Goal: Task Accomplishment & Management: Complete application form

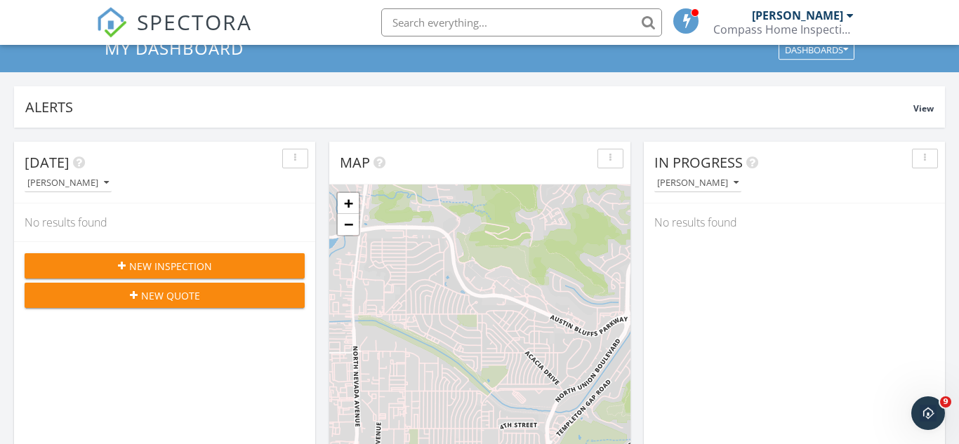
scroll to position [25, 0]
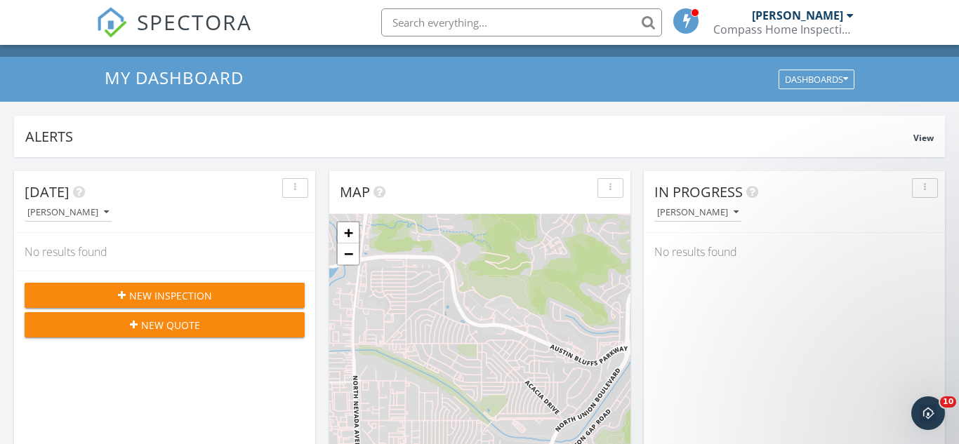
click at [186, 296] on span "New Inspection" at bounding box center [170, 295] width 83 height 15
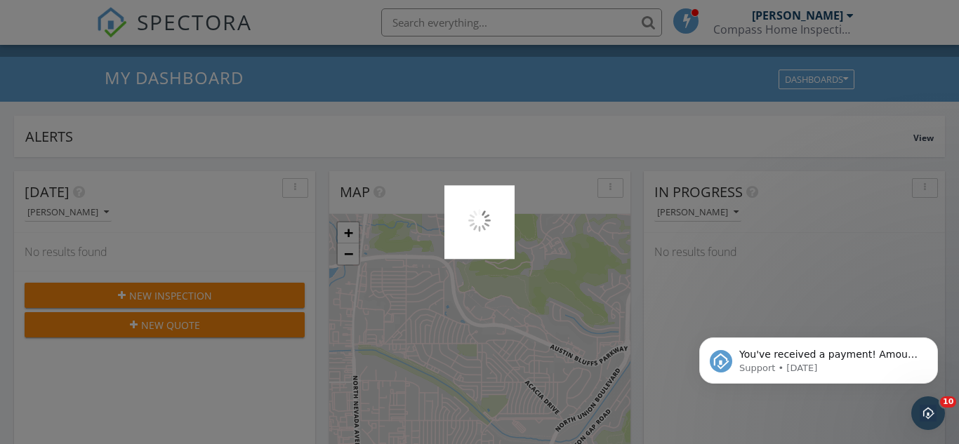
scroll to position [0, 0]
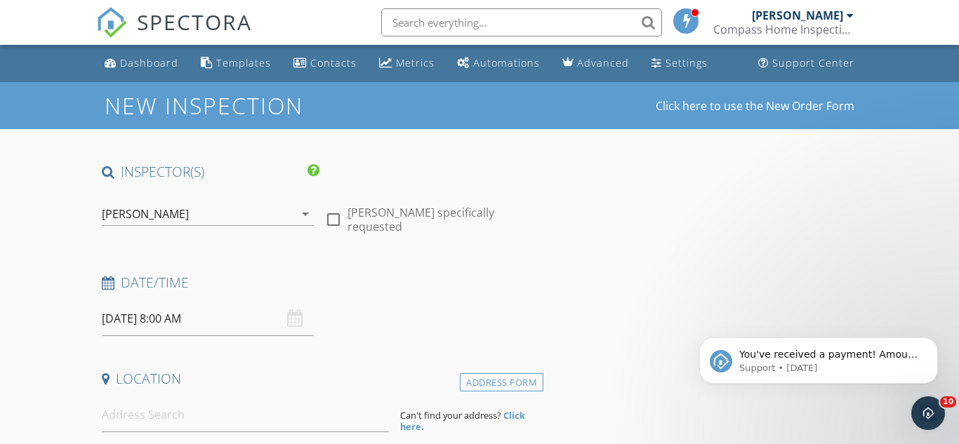
click at [334, 215] on div at bounding box center [333, 220] width 24 height 24
checkbox input "true"
click at [930, 342] on icon "Dismiss notification" at bounding box center [934, 342] width 8 height 8
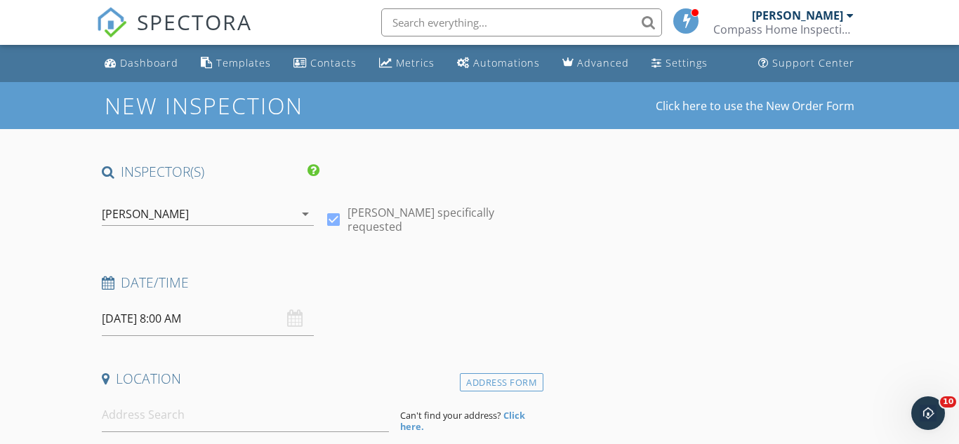
click at [226, 317] on input "09/30/2025 8:00 AM" at bounding box center [208, 319] width 213 height 34
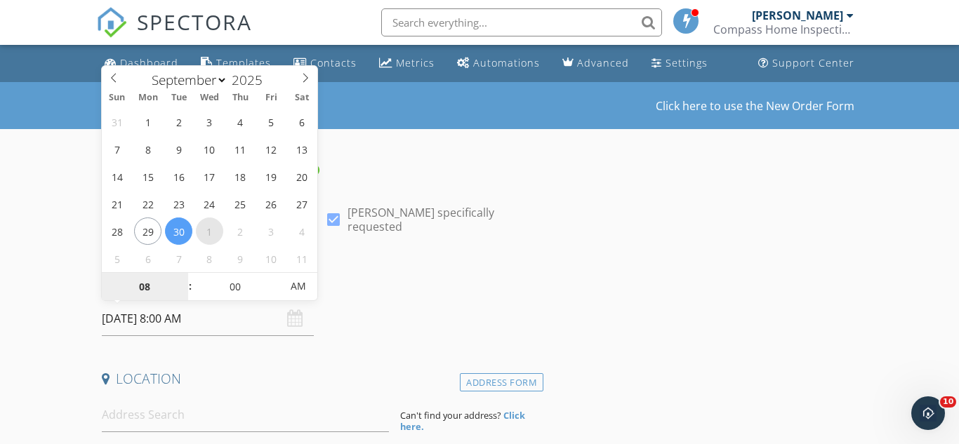
select select "9"
type input "10/01/2025 8:00 AM"
type input "09"
type input "10/01/2025 9:00 AM"
click at [184, 277] on span at bounding box center [183, 280] width 10 height 14
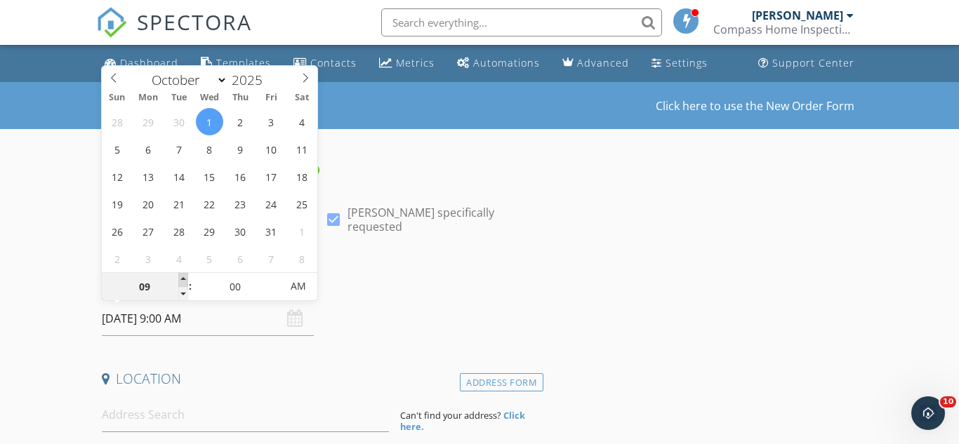
type input "10"
type input "10/01/2025 10:00 AM"
click at [184, 277] on span at bounding box center [183, 280] width 10 height 14
type input "11"
type input "10/01/2025 11:00 AM"
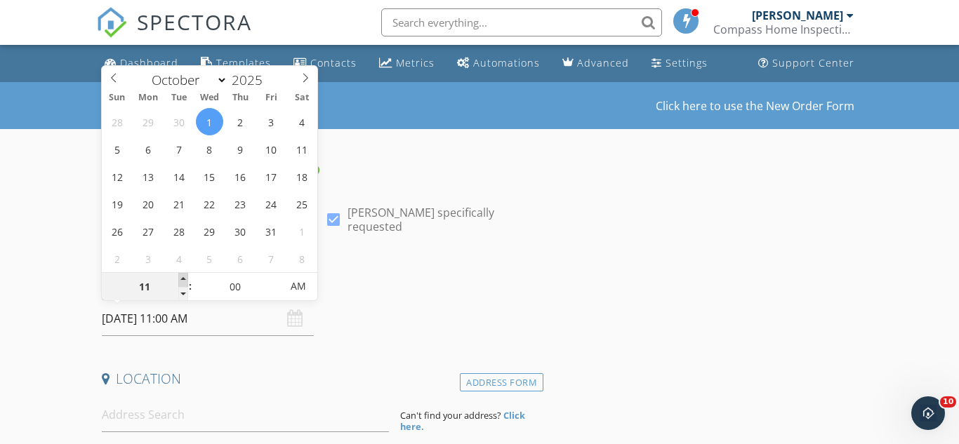
click at [184, 277] on span at bounding box center [183, 280] width 10 height 14
type input "12"
type input "10/01/2025 12:00 PM"
click at [184, 277] on span at bounding box center [183, 280] width 10 height 14
type input "01"
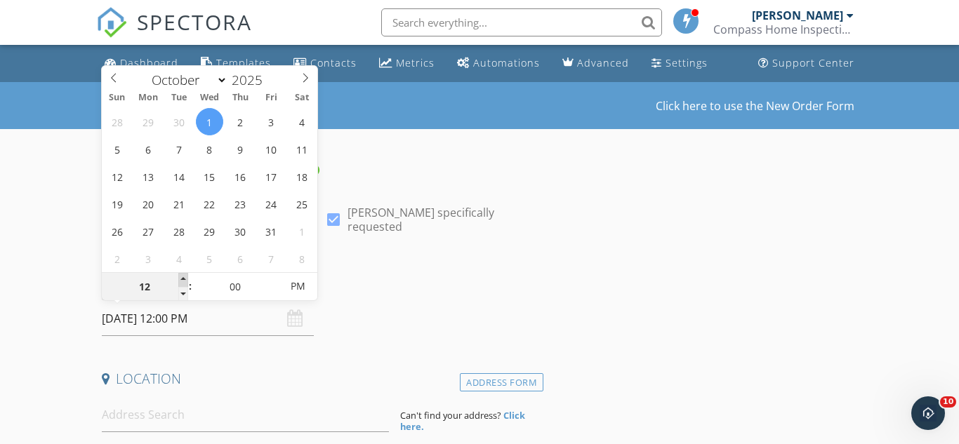
type input "[DATE] 1:00 PM"
click at [184, 277] on span at bounding box center [183, 280] width 10 height 14
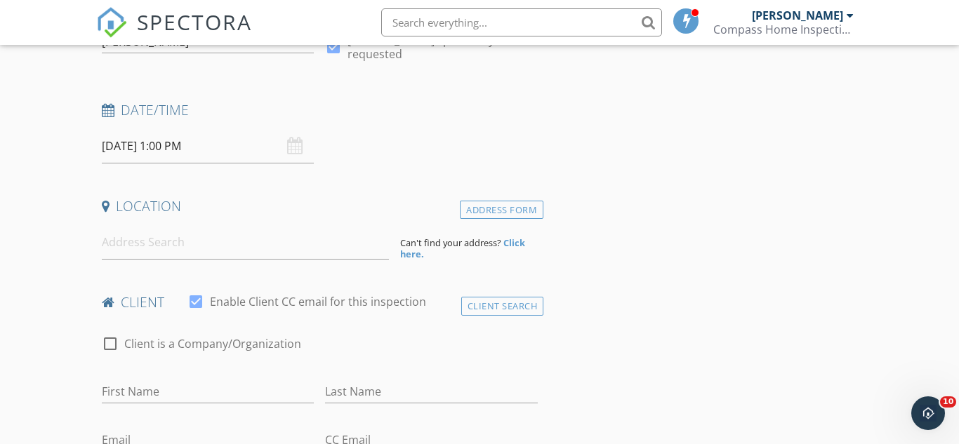
scroll to position [178, 0]
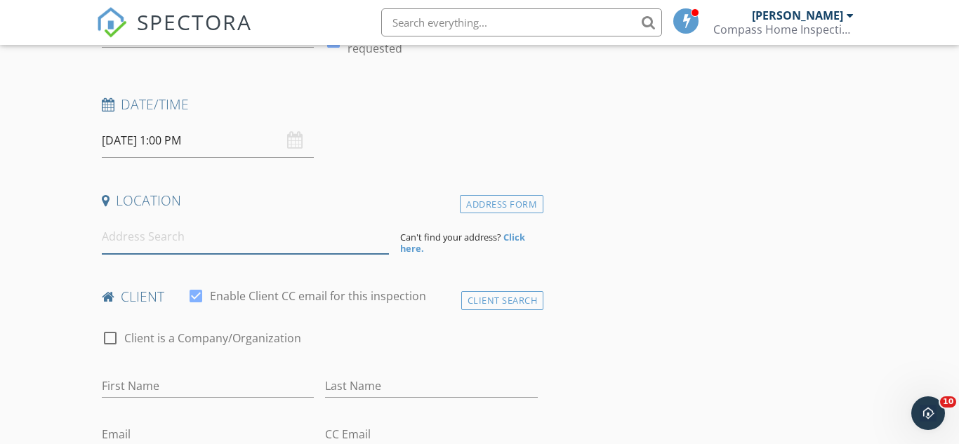
click at [160, 246] on input at bounding box center [245, 237] width 287 height 34
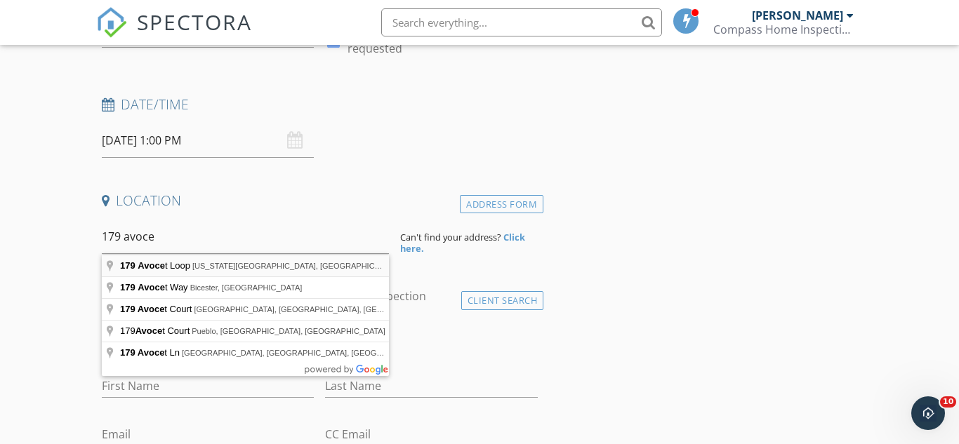
type input "179 Avocet Loop, Colorado Springs, CO, USA"
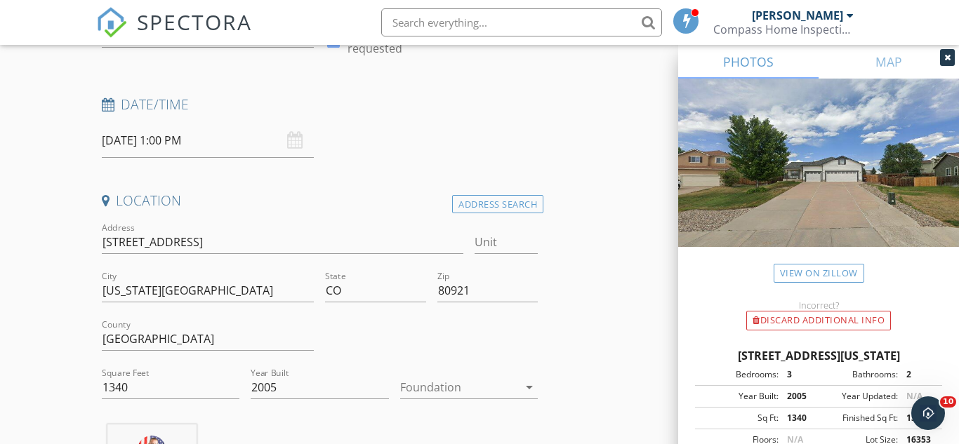
click at [425, 389] on div at bounding box center [459, 387] width 118 height 22
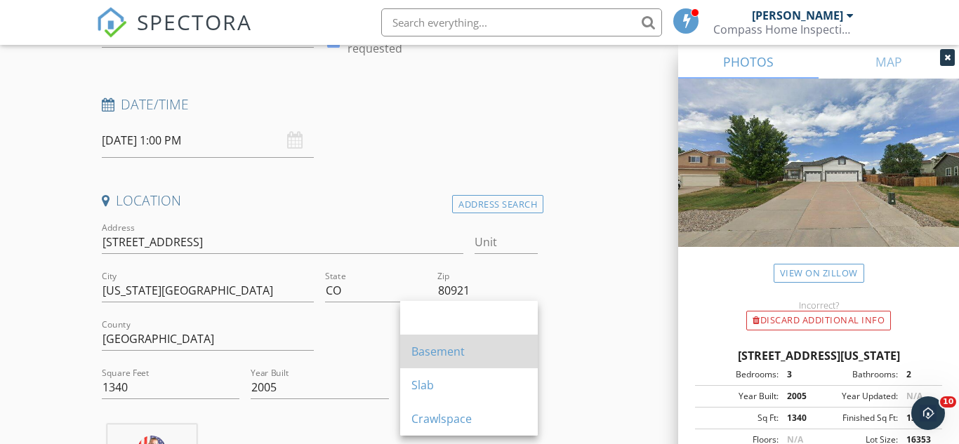
click at [417, 352] on div "Basement" at bounding box center [468, 351] width 115 height 17
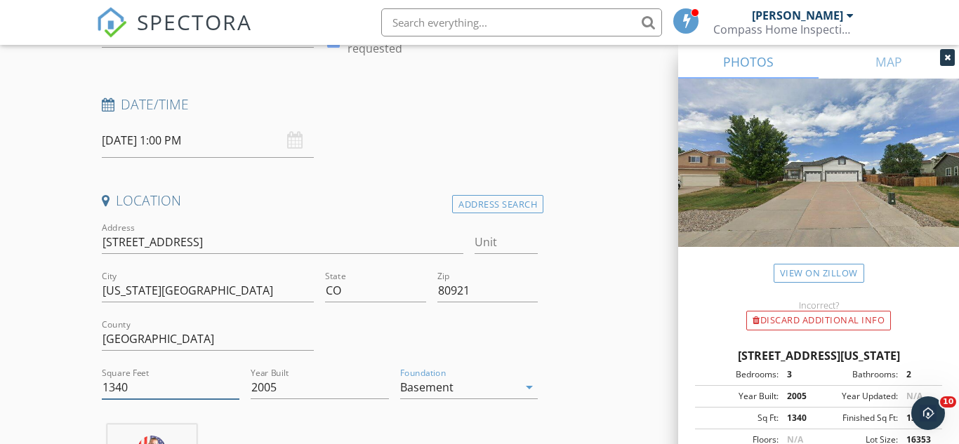
click at [130, 382] on input "1340" at bounding box center [171, 387] width 138 height 23
type input "1"
type input "2680"
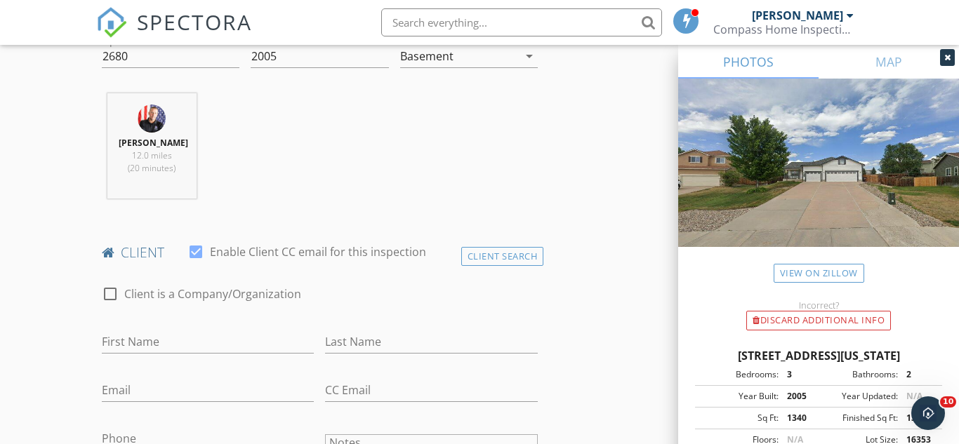
scroll to position [530, 0]
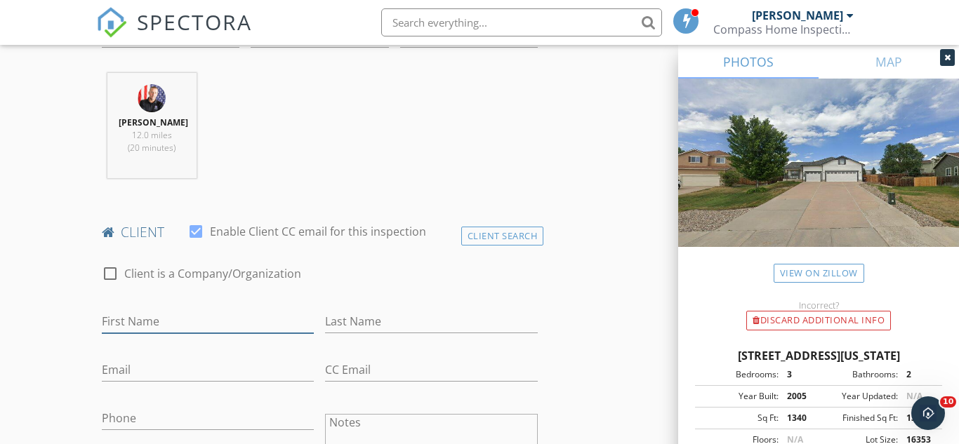
click at [185, 323] on input "First Name" at bounding box center [208, 321] width 213 height 23
type input "Mitch"
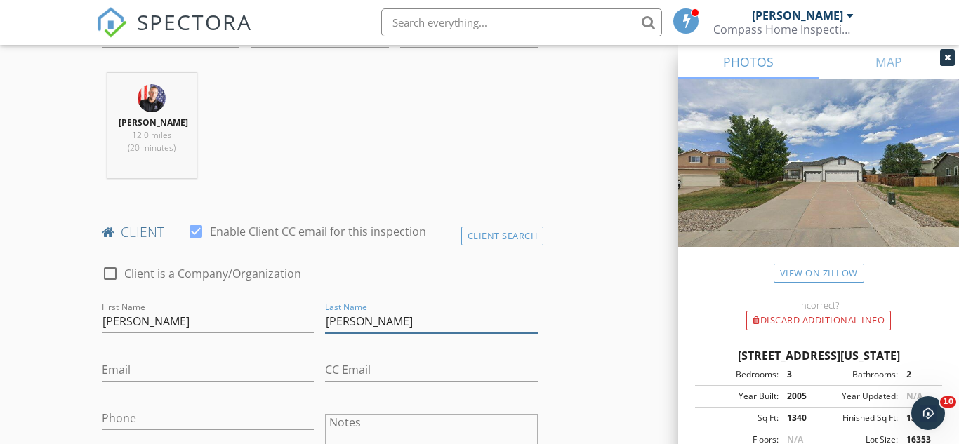
type input "[PERSON_NAME]"
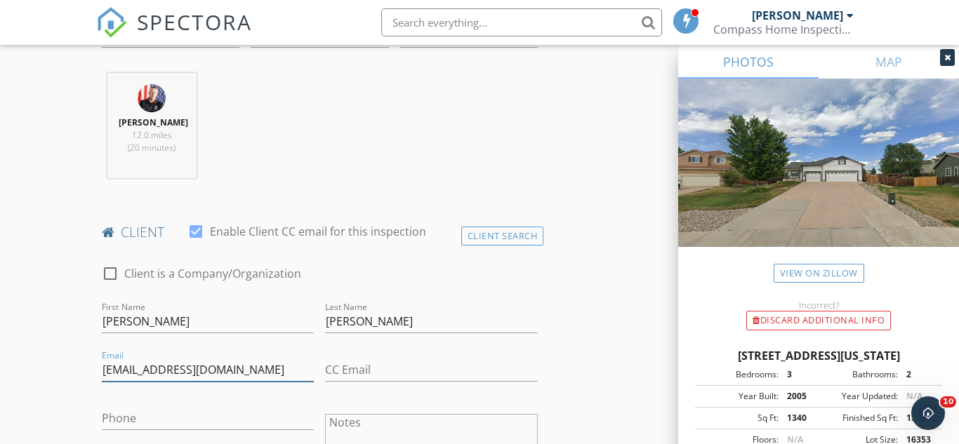
type input "[EMAIL_ADDRESS][DOMAIN_NAME]"
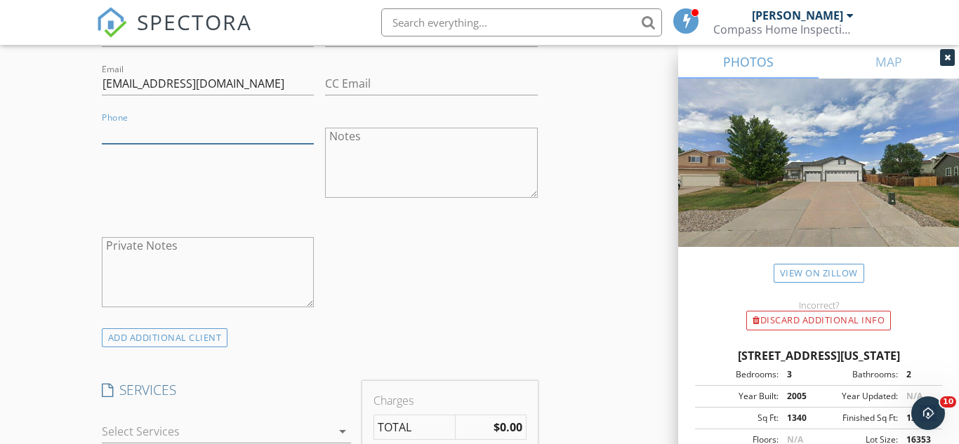
scroll to position [818, 0]
click at [161, 338] on div "ADD ADDITIONAL client" at bounding box center [165, 336] width 126 height 19
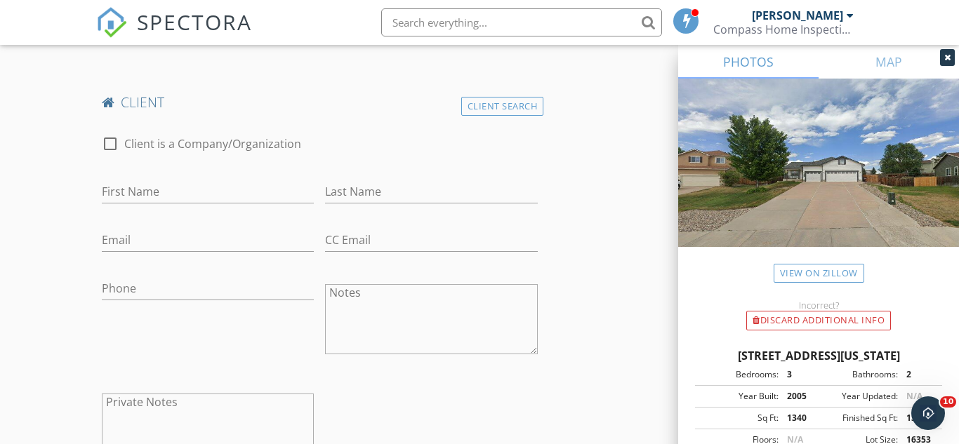
scroll to position [1090, 0]
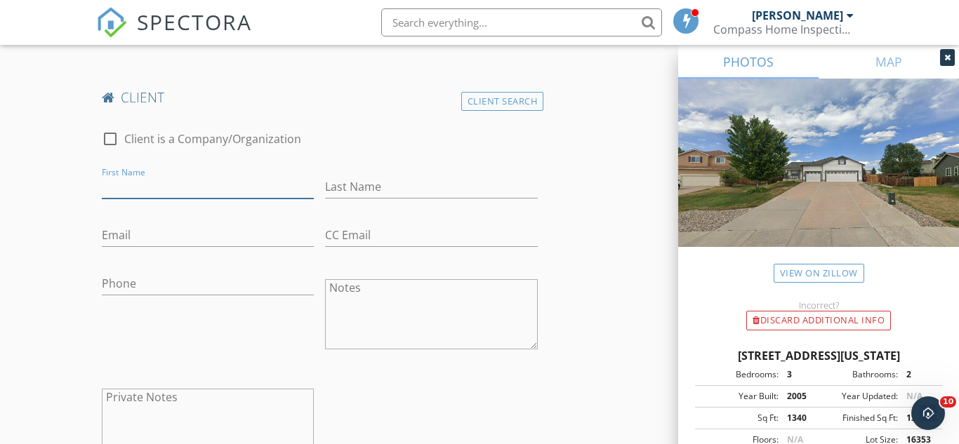
click at [137, 184] on input "First Name" at bounding box center [208, 186] width 213 height 23
type input "[PERSON_NAME]"
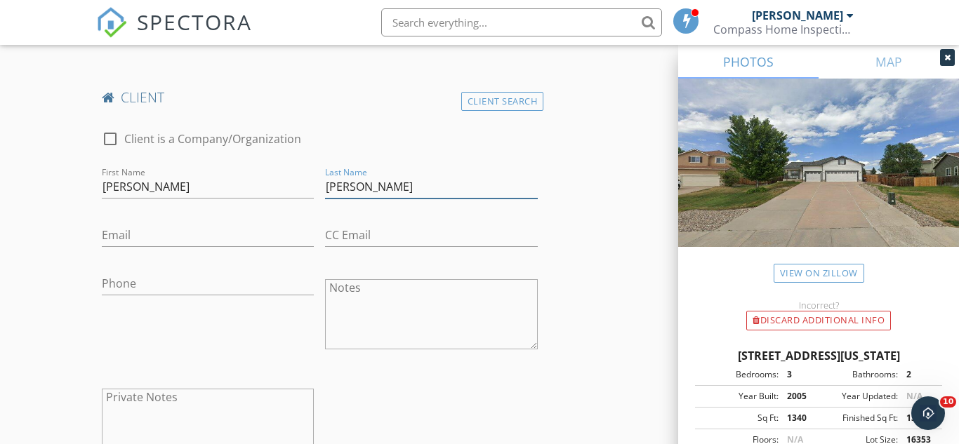
type input "[PERSON_NAME]"
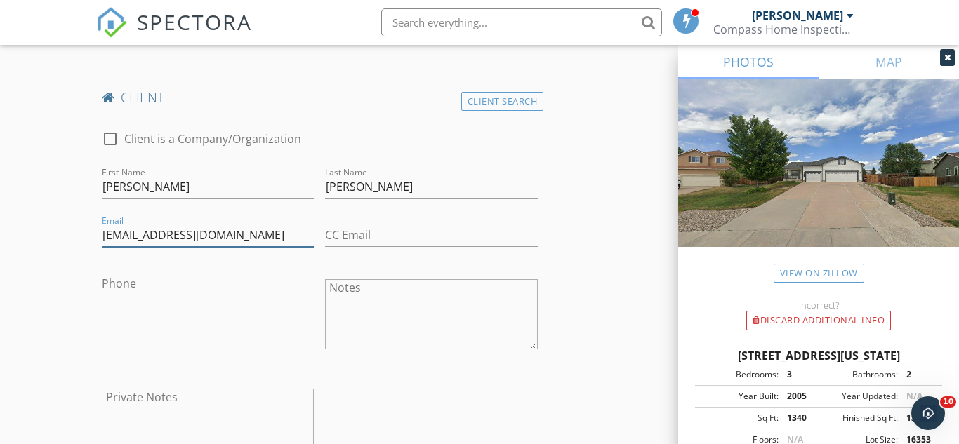
type input "[EMAIL_ADDRESS][DOMAIN_NAME]"
type input "[PHONE_NUMBER]"
click at [53, 239] on div "New Inspection Click here to use the New Order Form INSPECTOR(S) check_box Mark…" at bounding box center [479, 403] width 959 height 2822
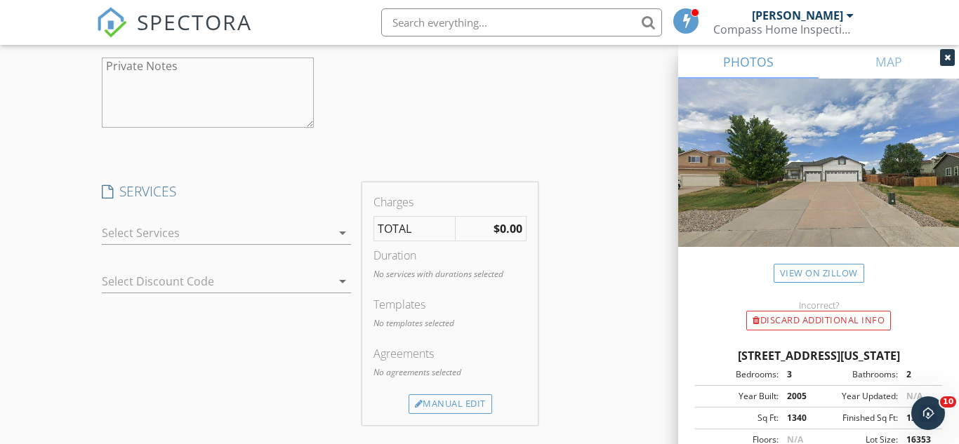
scroll to position [1445, 0]
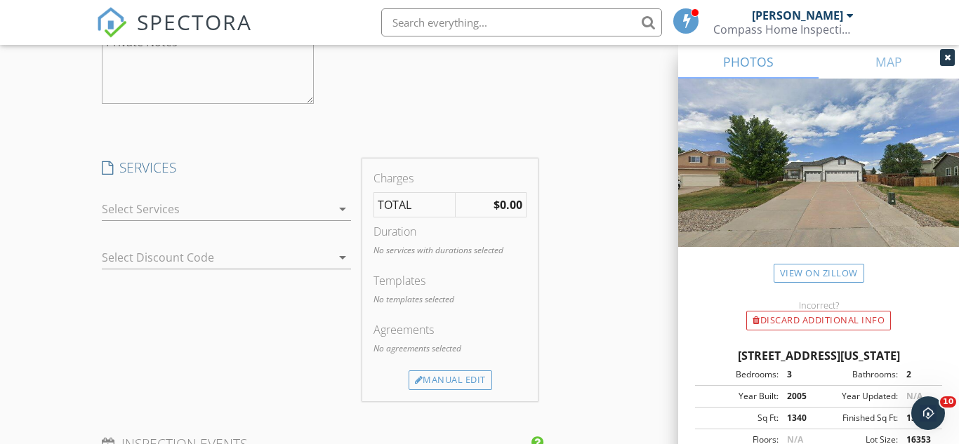
click at [131, 209] on div at bounding box center [217, 209] width 230 height 22
click at [131, 209] on div at bounding box center [121, 214] width 24 height 24
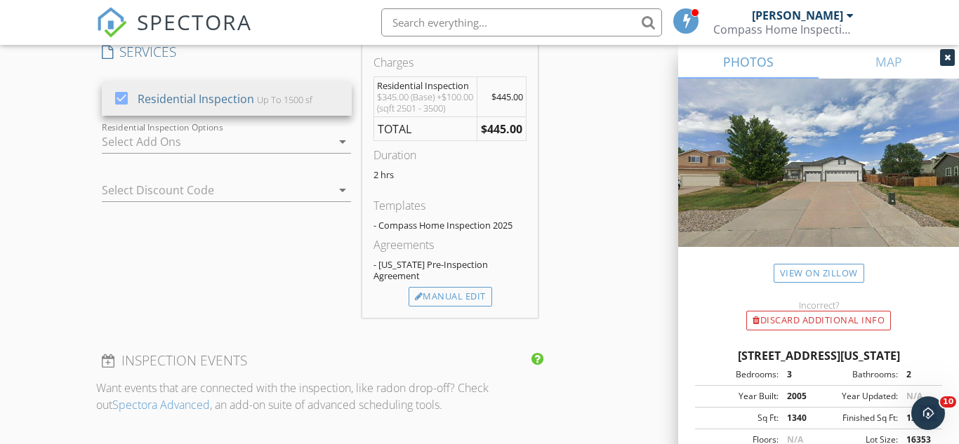
scroll to position [1562, 0]
click at [449, 303] on div "Manual Edit" at bounding box center [451, 296] width 84 height 20
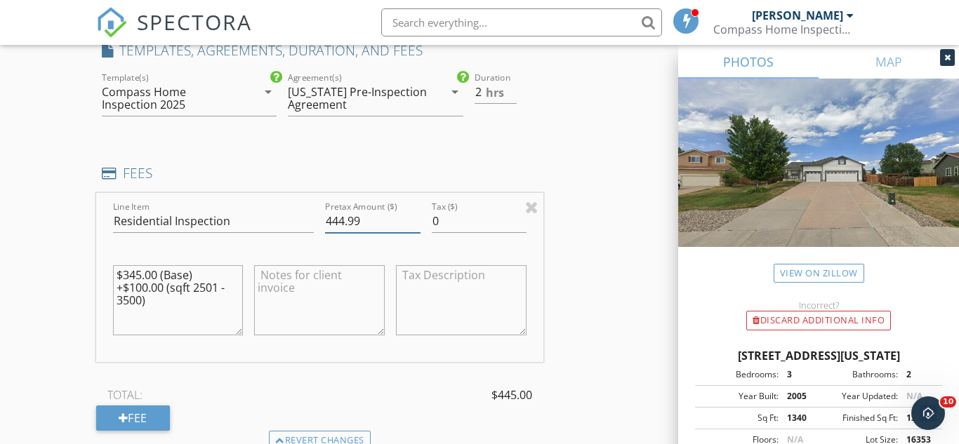
click at [416, 225] on input "444.99" at bounding box center [372, 221] width 95 height 23
type input "425.00"
click at [70, 259] on div "New Inspection Click here to use the New Order Form INSPECTOR(S) check_box Mark…" at bounding box center [479, 14] width 959 height 2988
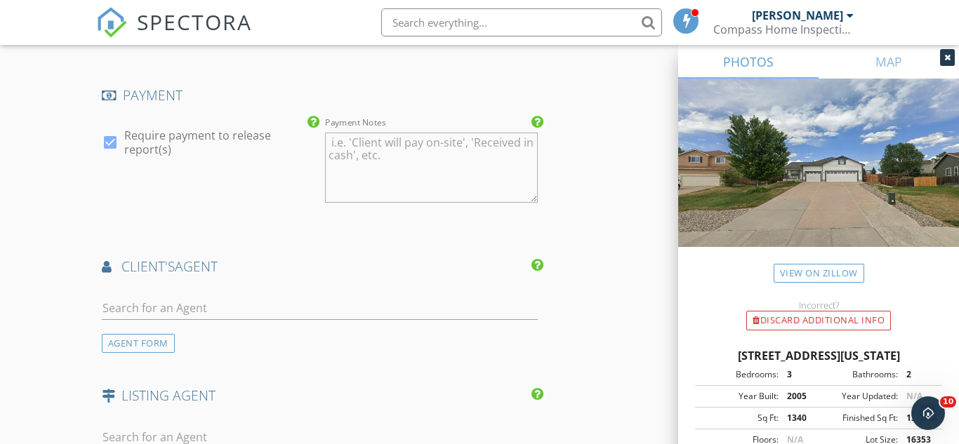
scroll to position [2137, 0]
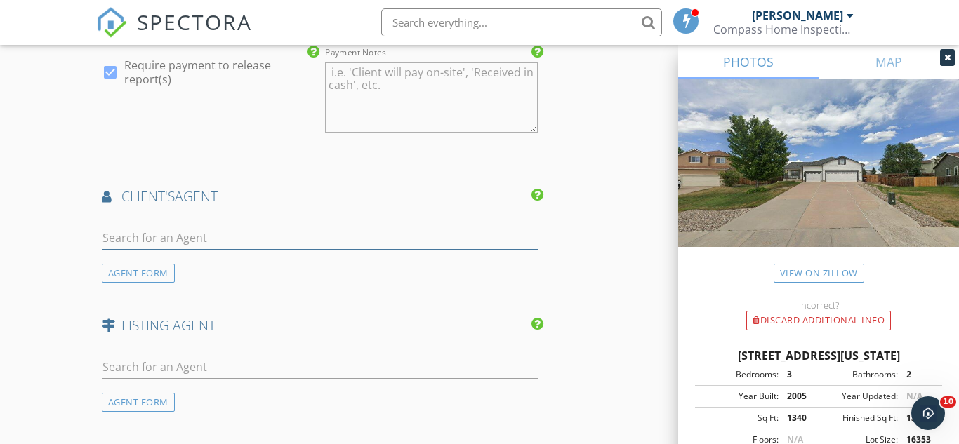
click at [145, 239] on input "text" at bounding box center [320, 238] width 436 height 23
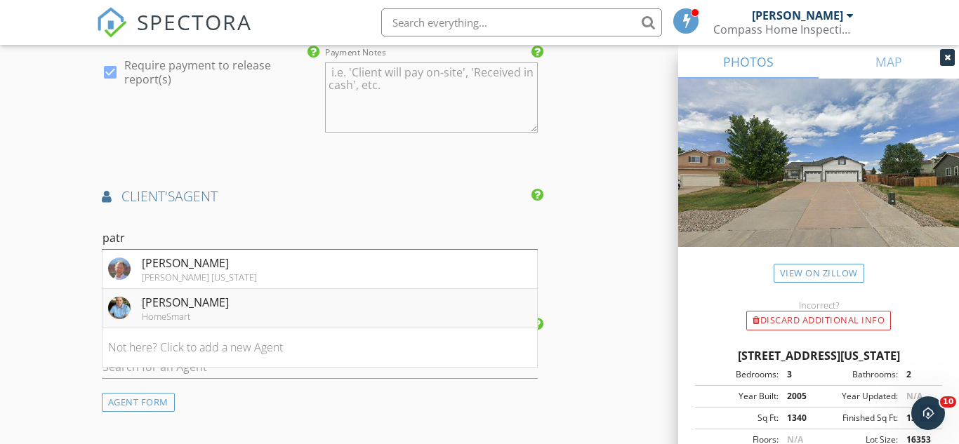
type input "patr"
click at [148, 306] on div "[PERSON_NAME]" at bounding box center [185, 302] width 87 height 17
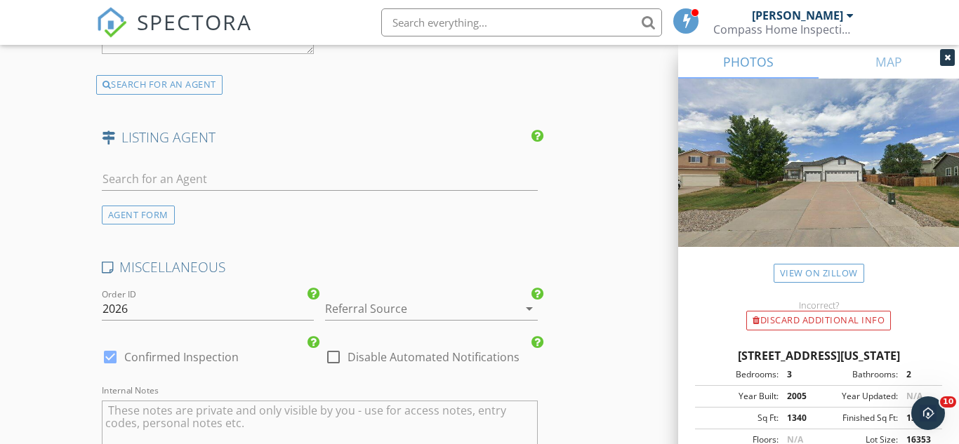
scroll to position [2676, 0]
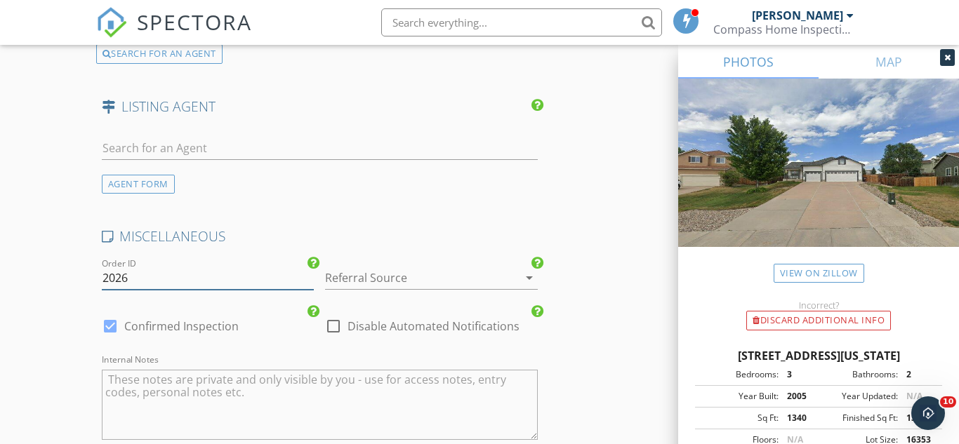
click at [131, 280] on input "2026" at bounding box center [208, 278] width 213 height 23
type input "2025-183"
click at [388, 289] on div "Referral Source arrow_drop_down" at bounding box center [431, 278] width 213 height 23
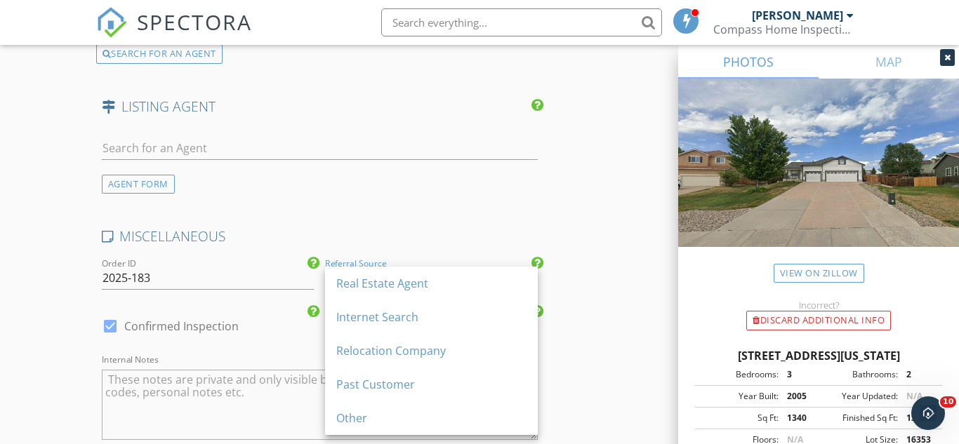
click at [388, 289] on div "Real Estate Agent" at bounding box center [431, 283] width 190 height 17
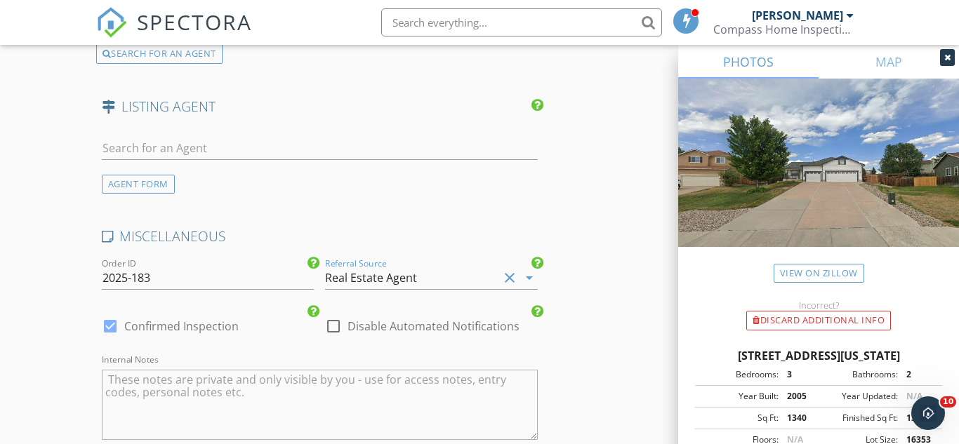
click at [331, 328] on div at bounding box center [333, 326] width 24 height 24
checkbox input "true"
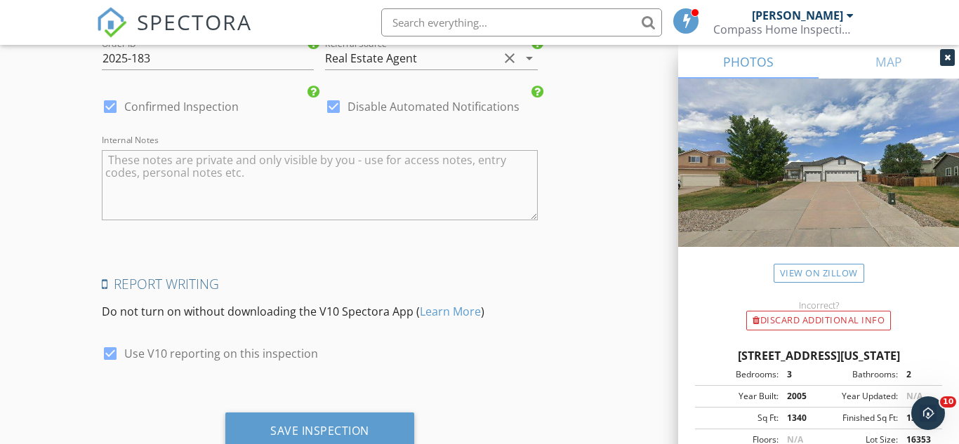
scroll to position [2946, 0]
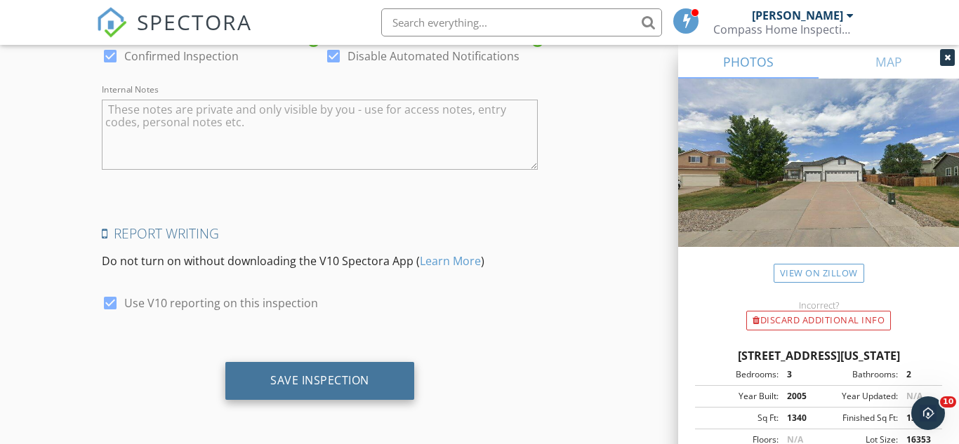
click at [297, 390] on div "Save Inspection" at bounding box center [319, 381] width 189 height 38
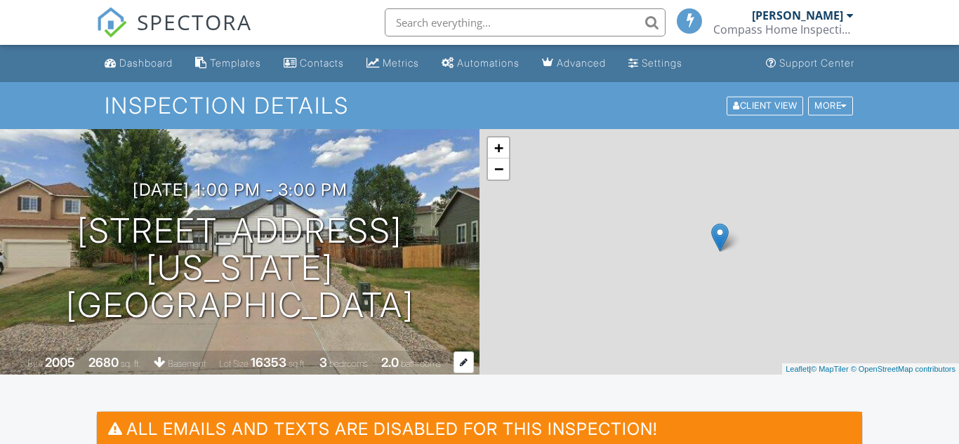
click at [437, 359] on span "bathrooms" at bounding box center [421, 364] width 40 height 11
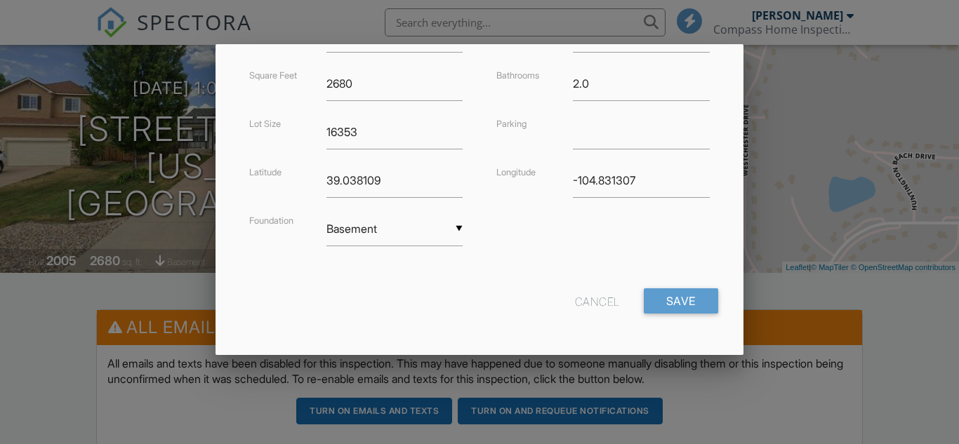
scroll to position [220, 0]
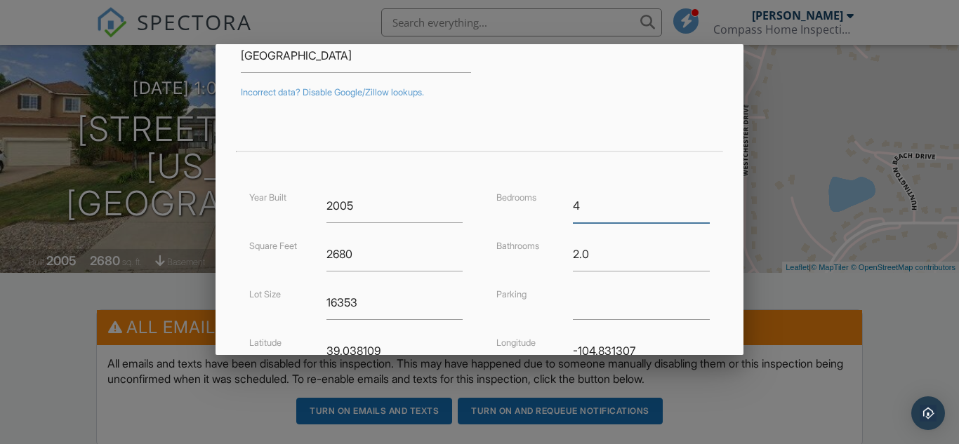
click at [705, 202] on input "4" at bounding box center [641, 206] width 136 height 34
type input "5"
click at [705, 202] on input "5" at bounding box center [641, 206] width 136 height 34
click at [704, 251] on input "2.25" at bounding box center [641, 254] width 136 height 34
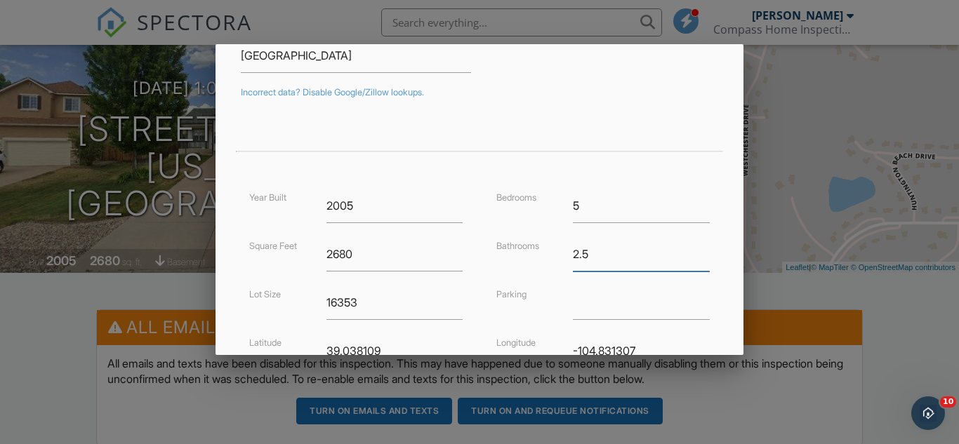
click at [704, 251] on input "2.5" at bounding box center [641, 254] width 136 height 34
click at [704, 251] on input "2.75" at bounding box center [641, 254] width 136 height 34
click at [704, 251] on input "3" at bounding box center [641, 254] width 136 height 34
click at [704, 251] on input "3.25" at bounding box center [641, 254] width 136 height 34
click at [704, 251] on input "3.5" at bounding box center [641, 254] width 136 height 34
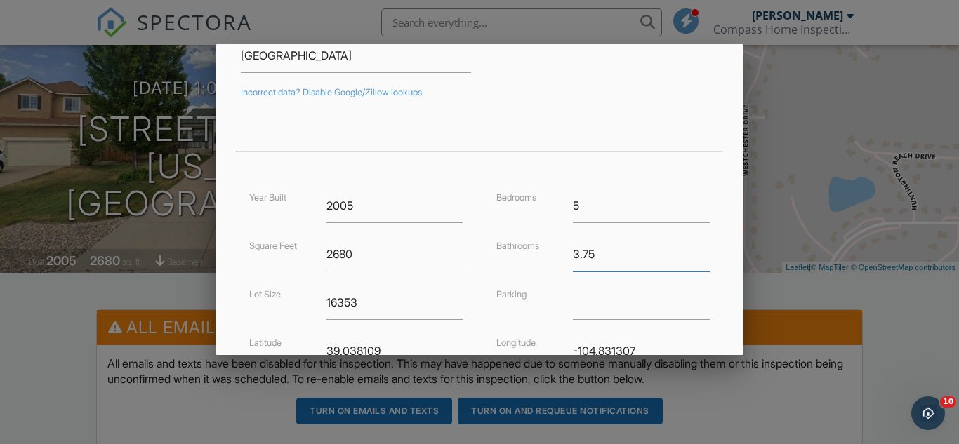
click at [704, 251] on input "3.75" at bounding box center [641, 254] width 136 height 34
click at [704, 251] on input "4" at bounding box center [641, 254] width 136 height 34
click at [704, 262] on input "4" at bounding box center [641, 254] width 136 height 34
click at [705, 257] on input "3.75" at bounding box center [641, 254] width 136 height 34
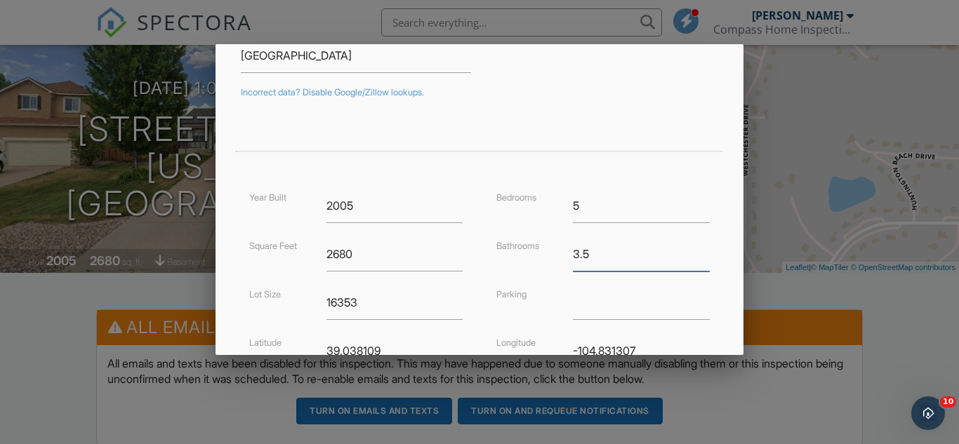
click at [705, 257] on input "3.5" at bounding box center [641, 254] width 136 height 34
click at [705, 257] on input "3.25" at bounding box center [641, 254] width 136 height 34
type input "3"
click at [705, 257] on input "3" at bounding box center [641, 254] width 136 height 34
click at [234, 103] on form "Address 179 Avocet Loop Unit Country US City Colorado Springs State CO Zip 8092…" at bounding box center [478, 195] width 493 height 600
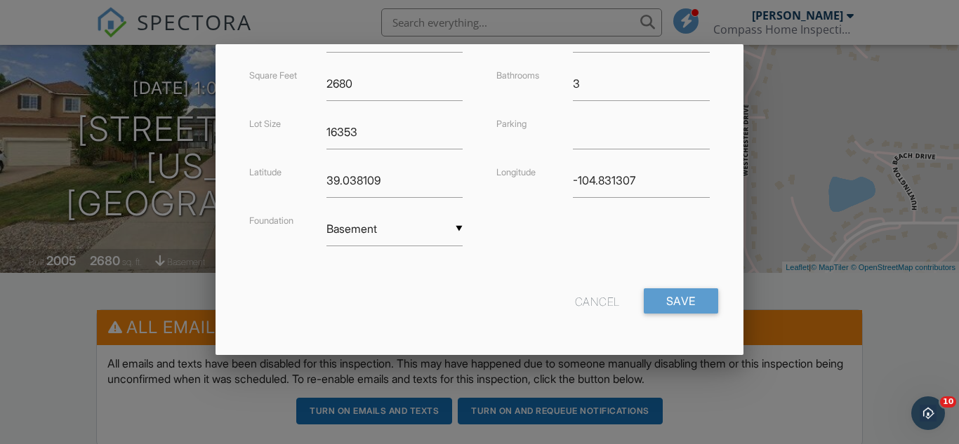
scroll to position [390, 0]
click at [678, 300] on input "Save" at bounding box center [681, 302] width 74 height 25
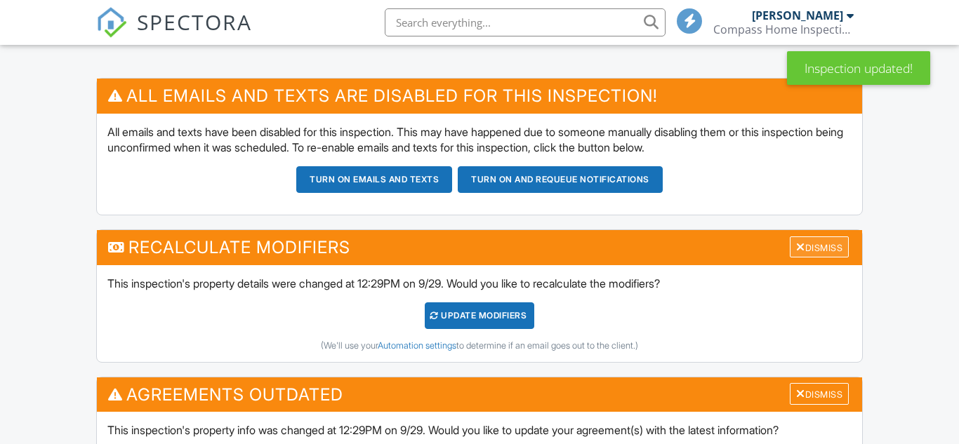
scroll to position [333, 0]
click at [807, 248] on div "Dismiss" at bounding box center [819, 248] width 59 height 22
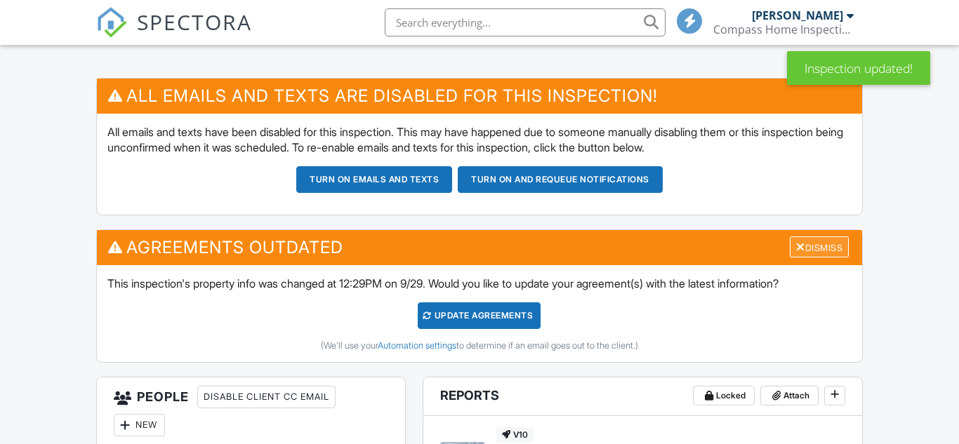
scroll to position [0, 0]
click at [807, 247] on div "Dismiss" at bounding box center [819, 248] width 59 height 22
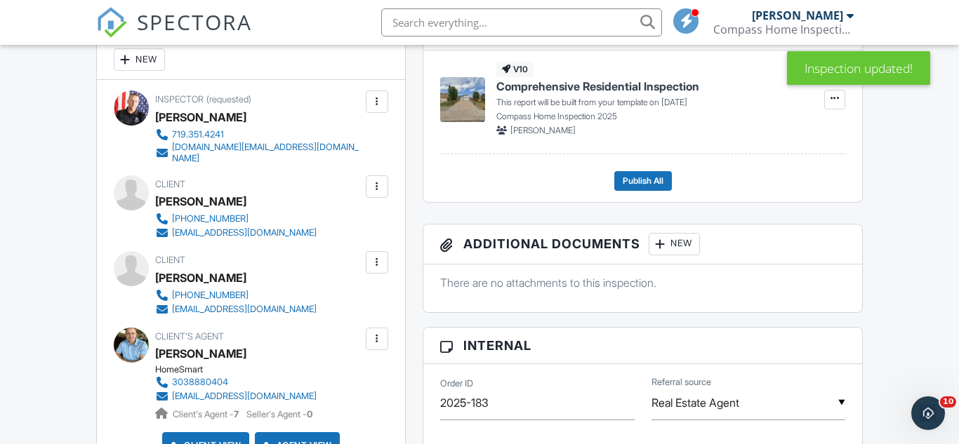
scroll to position [555, 0]
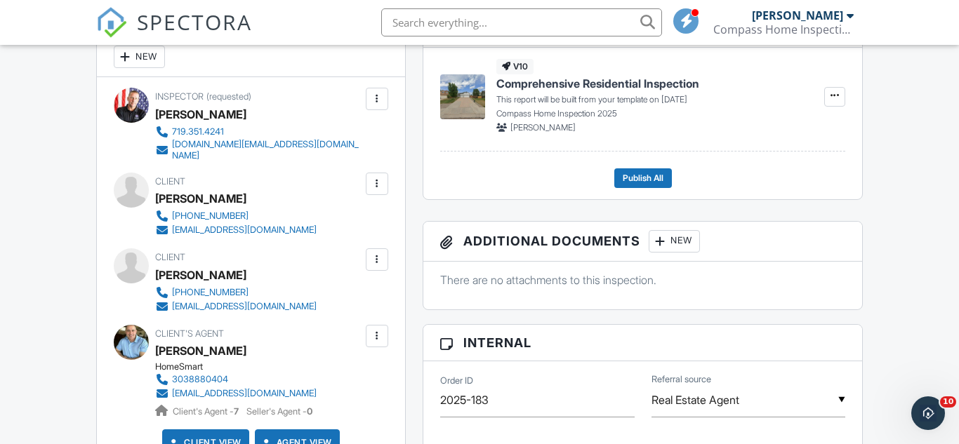
click at [377, 177] on div at bounding box center [377, 184] width 14 height 14
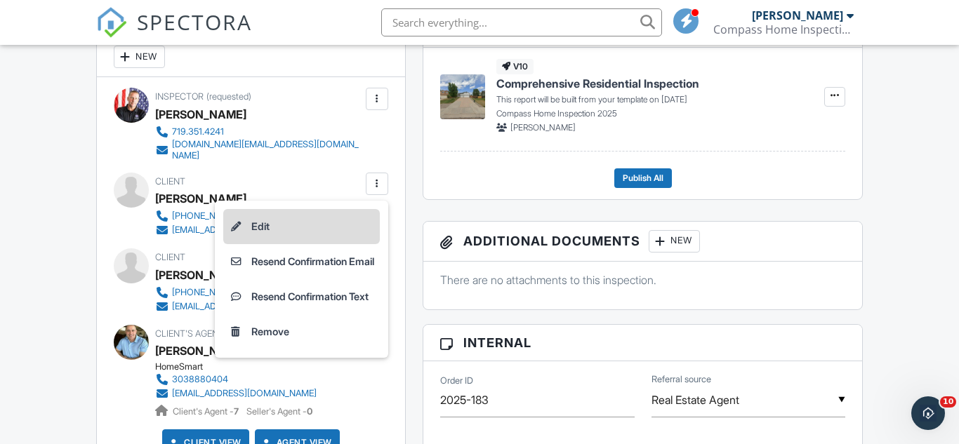
click at [310, 226] on li "Edit" at bounding box center [301, 226] width 157 height 35
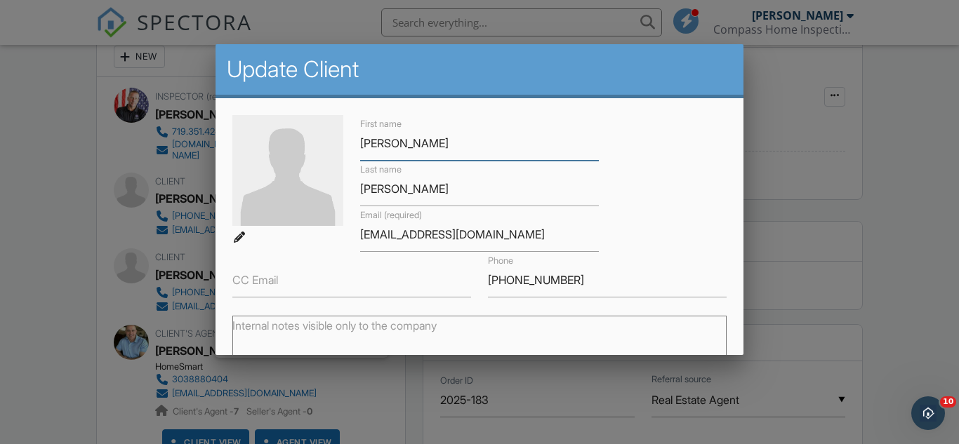
type input "Mitch"
click at [701, 215] on div "First name Mitch Last name Graham Email (required) oliviag70@yahoo.com CC Email…" at bounding box center [479, 206] width 510 height 182
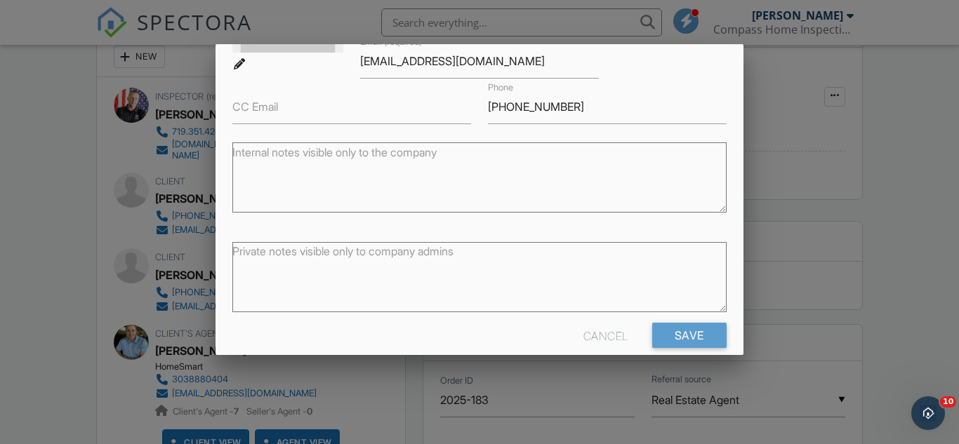
scroll to position [194, 0]
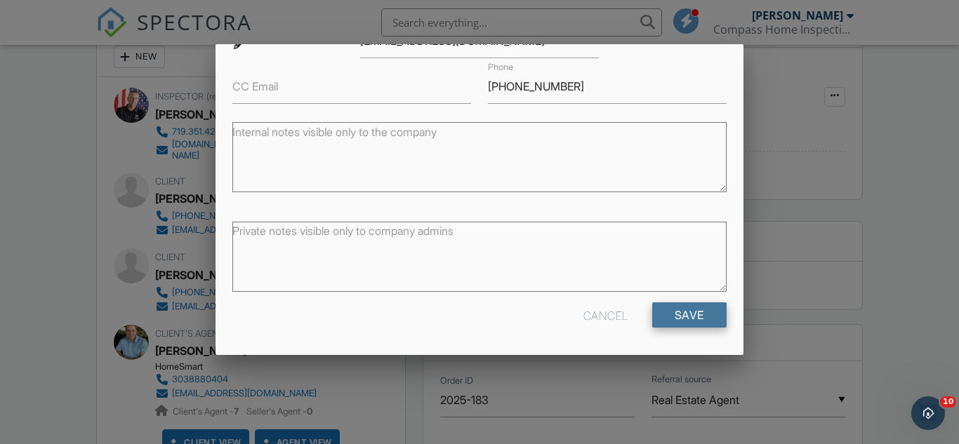
click at [682, 319] on input "Save" at bounding box center [689, 315] width 74 height 25
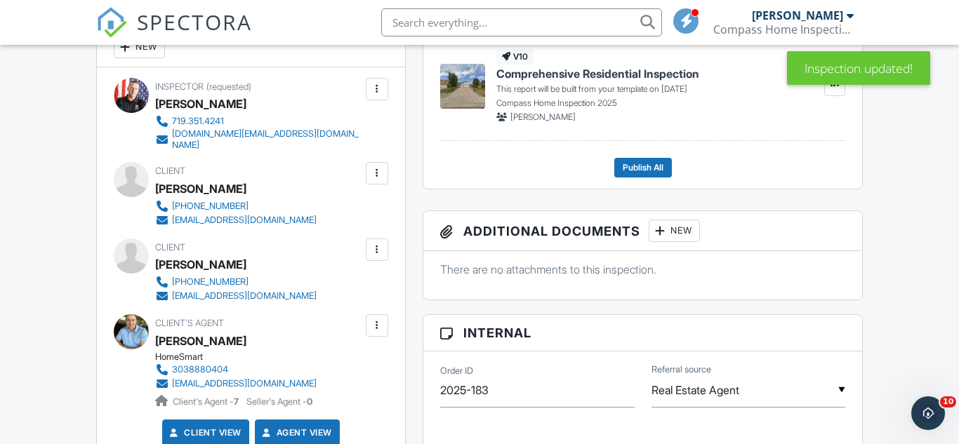
scroll to position [715, 0]
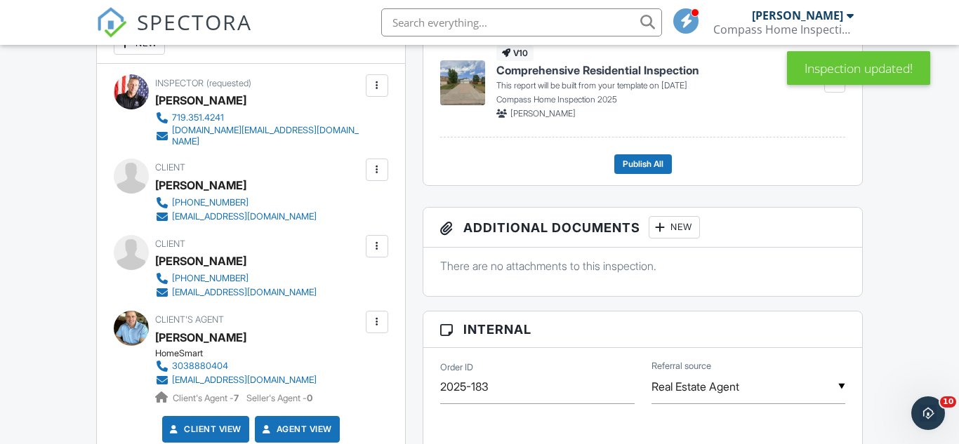
click at [378, 253] on div at bounding box center [377, 246] width 14 height 14
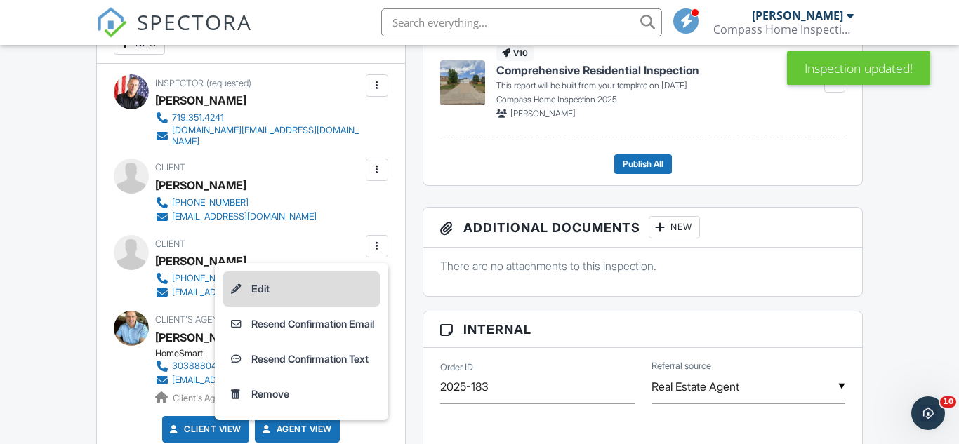
click at [273, 298] on li "Edit" at bounding box center [301, 289] width 157 height 35
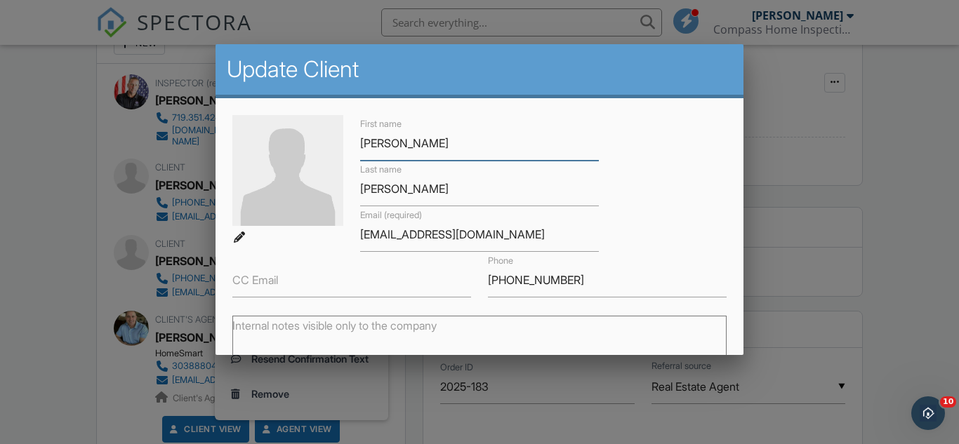
type input "[PERSON_NAME]"
click at [663, 186] on div "First name Olivia Last name Graham Email (required) oliviag70@yahoo.com CC Emai…" at bounding box center [479, 206] width 510 height 182
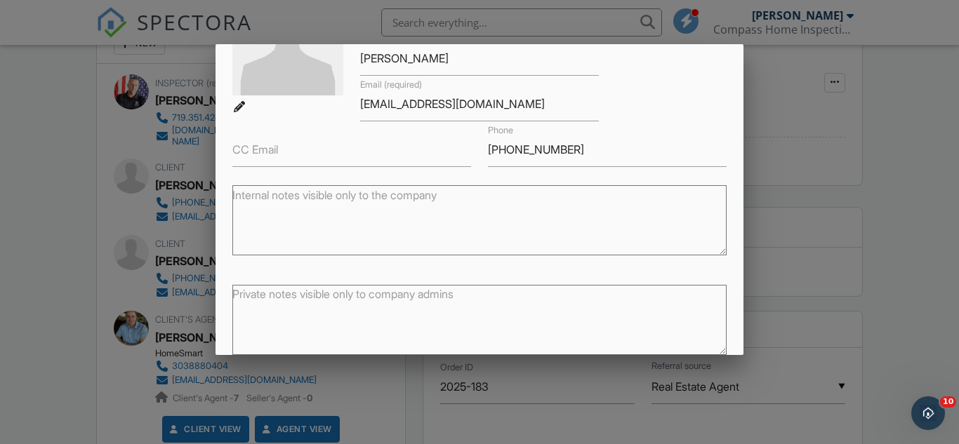
scroll to position [194, 0]
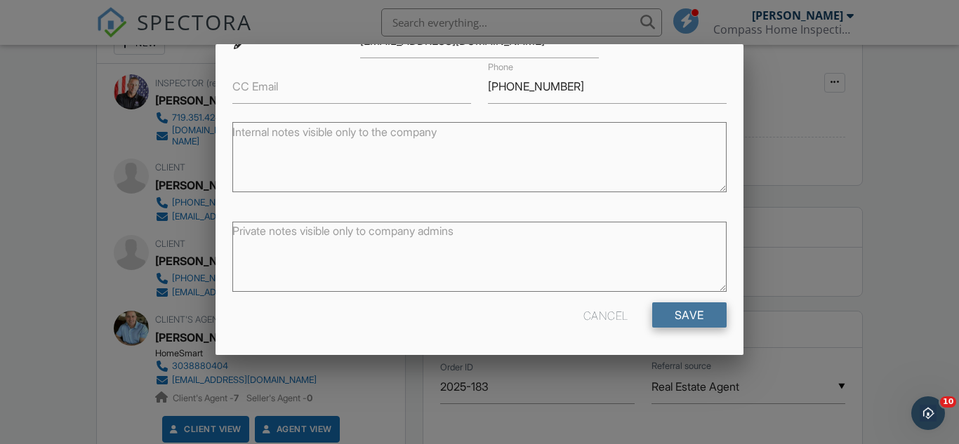
click at [705, 312] on input "Save" at bounding box center [689, 315] width 74 height 25
